Goal: Transaction & Acquisition: Purchase product/service

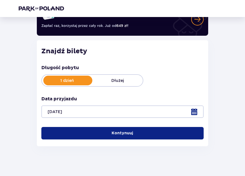
scroll to position [61, 0]
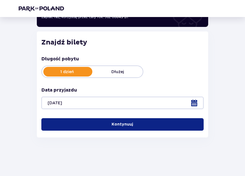
click at [148, 122] on button "Kontynuuj" at bounding box center [122, 124] width 162 height 12
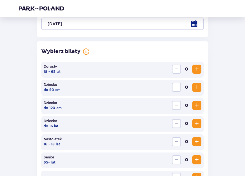
scroll to position [146, 0]
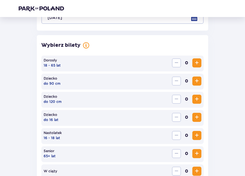
click at [197, 65] on span "Increase" at bounding box center [196, 62] width 7 height 7
click at [194, 134] on span "Increase" at bounding box center [196, 135] width 7 height 7
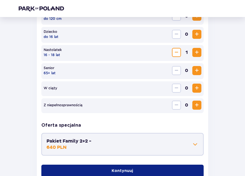
scroll to position [231, 0]
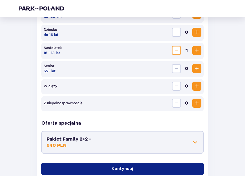
click at [196, 141] on span at bounding box center [195, 142] width 7 height 7
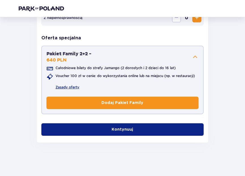
scroll to position [317, 0]
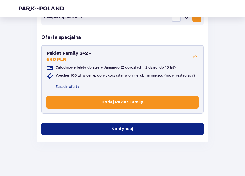
click at [177, 131] on button "Kontynuuj" at bounding box center [122, 129] width 162 height 12
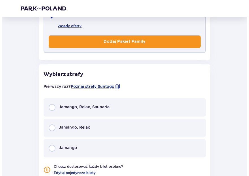
scroll to position [378, 0]
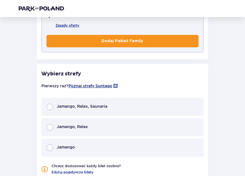
click at [109, 85] on span "Poznaj strefy Suntago" at bounding box center [91, 86] width 44 height 6
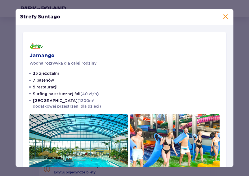
click at [225, 18] on span at bounding box center [225, 17] width 7 height 7
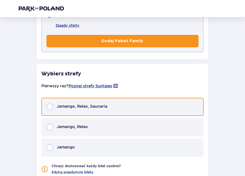
click at [50, 107] on input "radio" at bounding box center [49, 106] width 7 height 7
radio input "true"
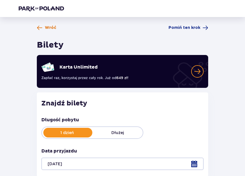
click at [47, 29] on span "Wróć" at bounding box center [51, 28] width 12 height 6
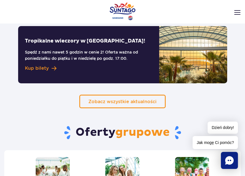
scroll to position [595, 0]
